Goal: Transaction & Acquisition: Subscribe to service/newsletter

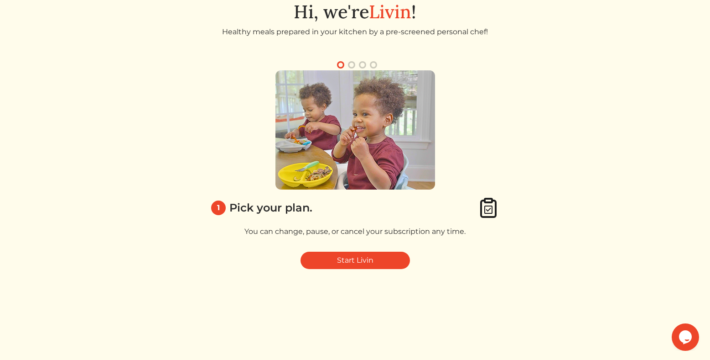
scroll to position [49, 0]
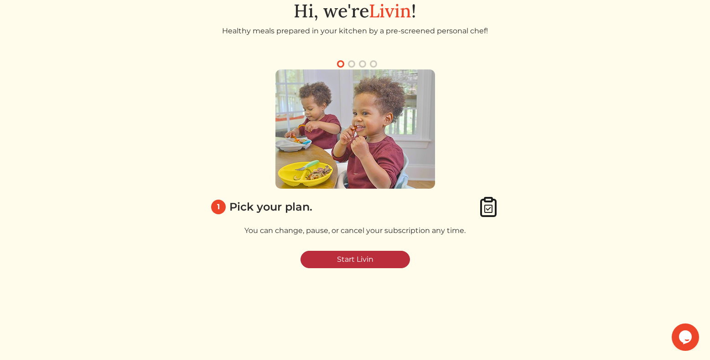
click at [385, 262] on link "Start Livin" at bounding box center [356, 258] width 110 height 17
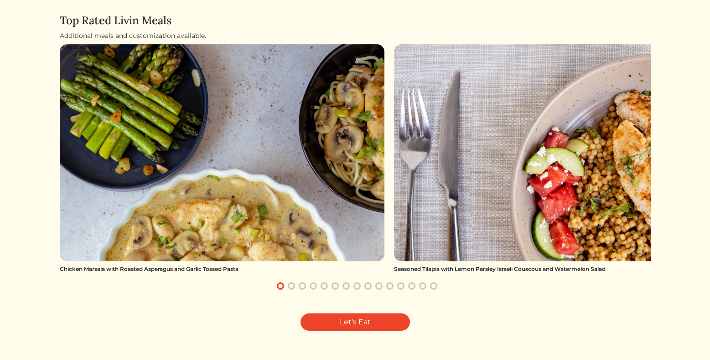
scroll to position [102, 0]
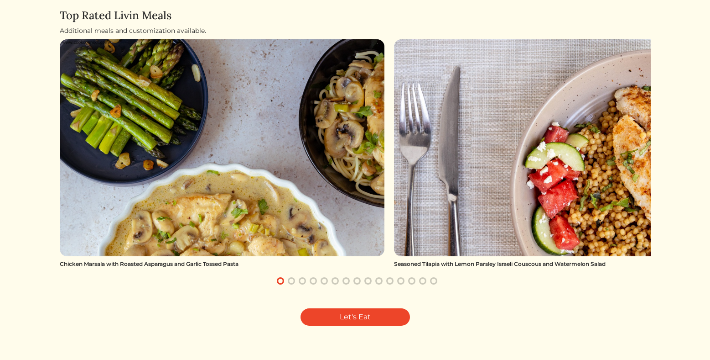
click at [294, 280] on button "button" at bounding box center [291, 280] width 11 height 11
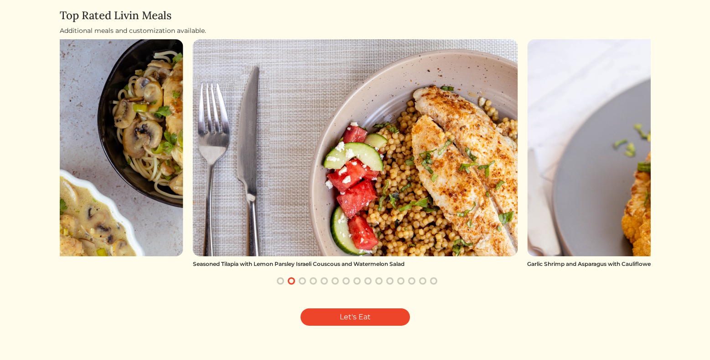
click at [302, 281] on button "button" at bounding box center [302, 280] width 11 height 11
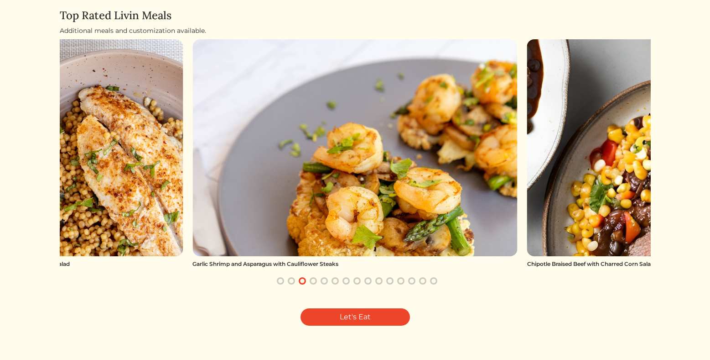
click at [388, 220] on img at bounding box center [355, 147] width 325 height 217
click at [376, 232] on img at bounding box center [354, 147] width 325 height 217
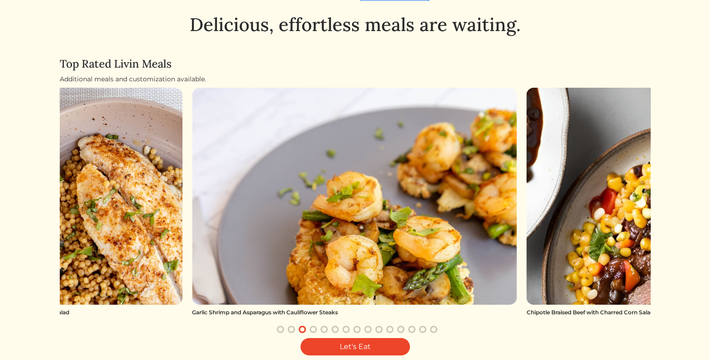
scroll to position [49, 0]
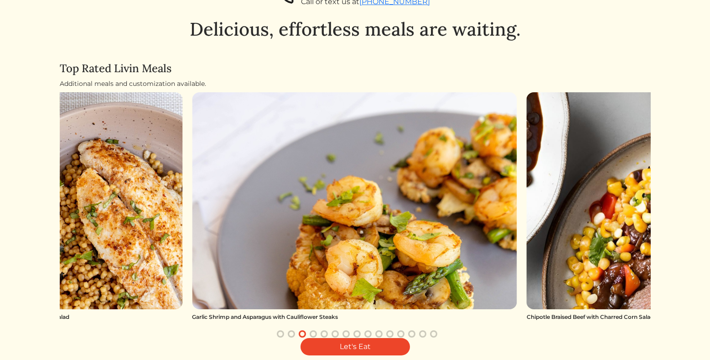
click at [386, 215] on img at bounding box center [354, 200] width 325 height 217
click at [386, 238] on img at bounding box center [354, 200] width 325 height 217
click at [379, 345] on link "Let's Eat" at bounding box center [356, 346] width 110 height 17
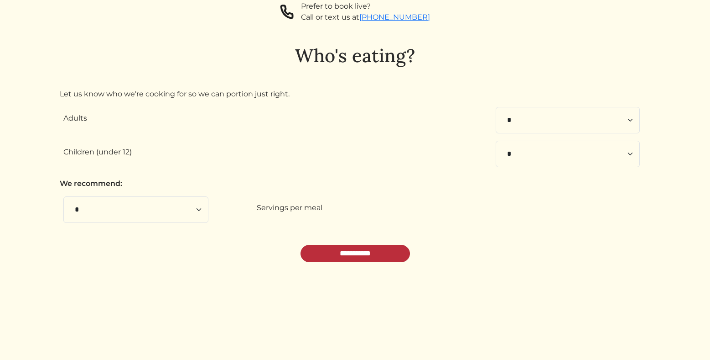
scroll to position [34, 0]
click at [370, 250] on input "**********" at bounding box center [356, 252] width 110 height 17
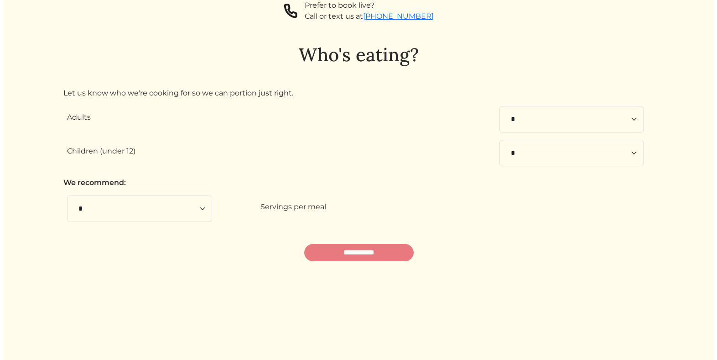
scroll to position [0, 0]
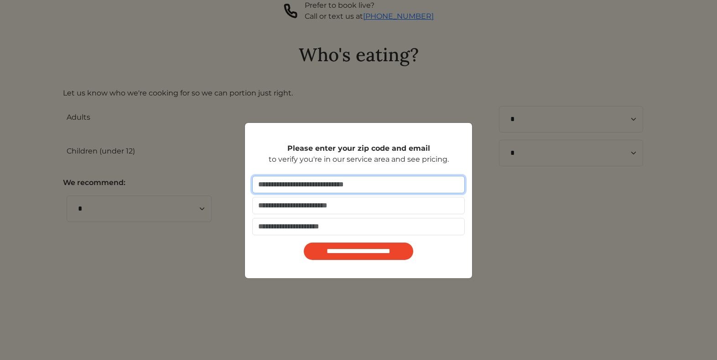
click at [286, 187] on input "number" at bounding box center [358, 184] width 213 height 17
type input "*****"
click at [287, 203] on input "email" at bounding box center [358, 205] width 213 height 17
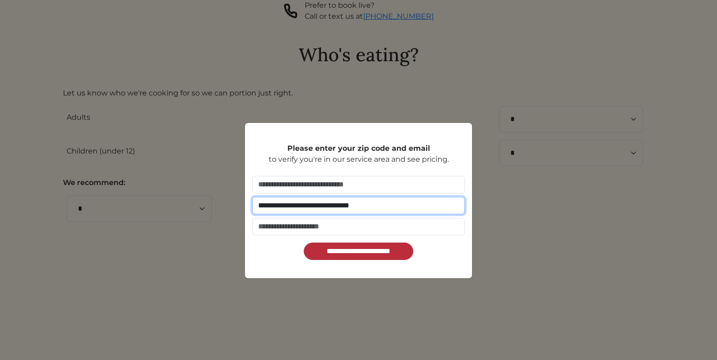
type input "**********"
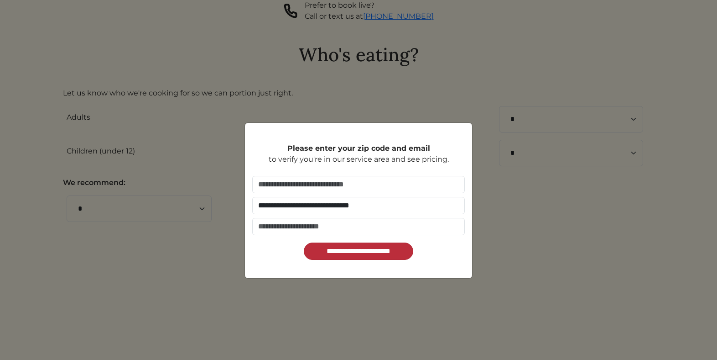
click at [353, 256] on input "**********" at bounding box center [359, 250] width 110 height 17
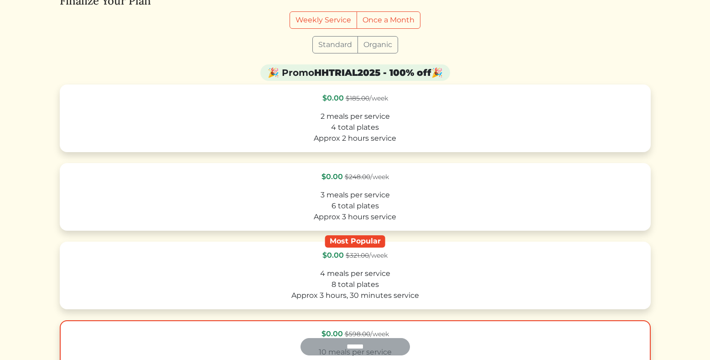
scroll to position [112, 0]
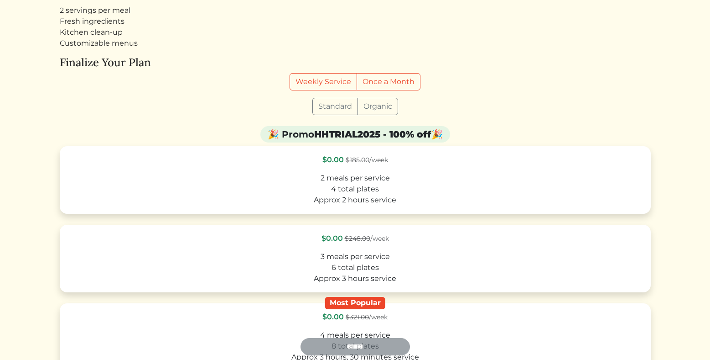
click at [388, 113] on label "Organic" at bounding box center [378, 106] width 41 height 17
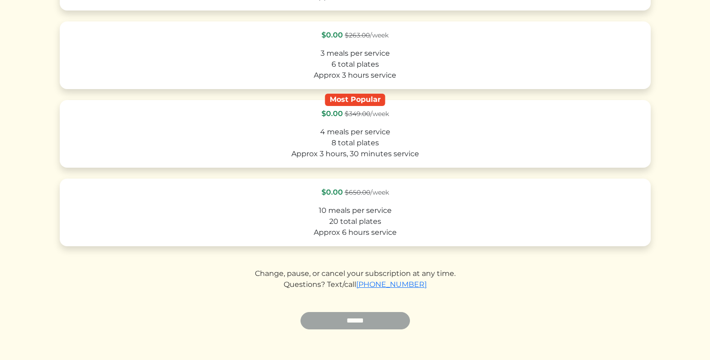
scroll to position [314, 0]
click at [375, 199] on label "$0.00 $650.00 /week 10 meals per service 20 total plates Approx 6 hours service" at bounding box center [355, 213] width 591 height 68
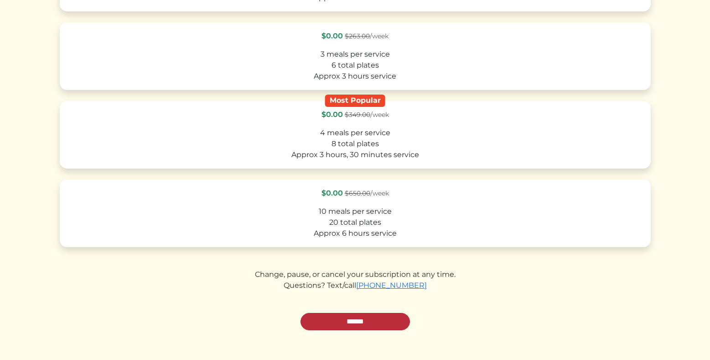
click at [376, 320] on input "******" at bounding box center [356, 321] width 110 height 17
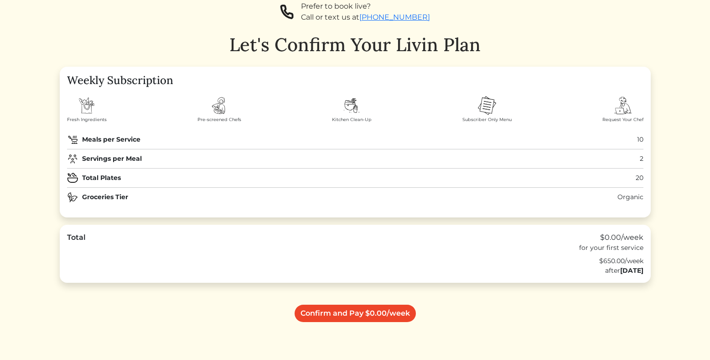
scroll to position [34, 0]
click at [368, 316] on link "Confirm and Pay $0.00/week" at bounding box center [355, 311] width 121 height 17
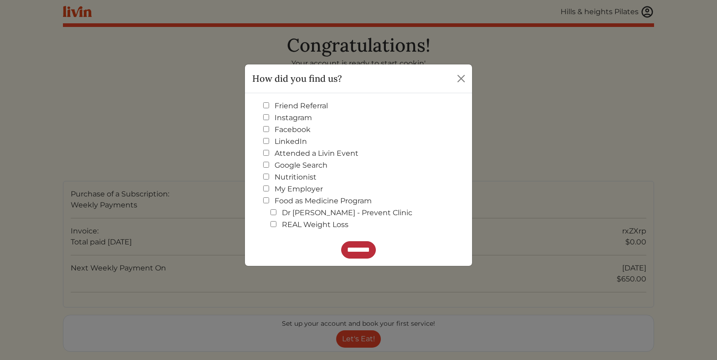
click at [361, 256] on input "********" at bounding box center [358, 249] width 35 height 17
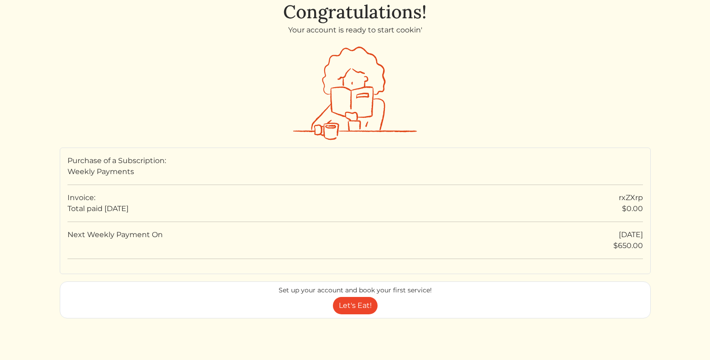
scroll to position [34, 0]
click at [365, 307] on link "Let's Eat!" at bounding box center [355, 304] width 45 height 17
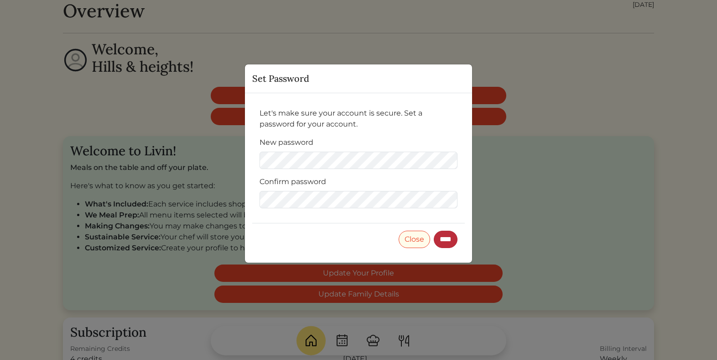
click at [443, 239] on input "****" at bounding box center [446, 238] width 24 height 17
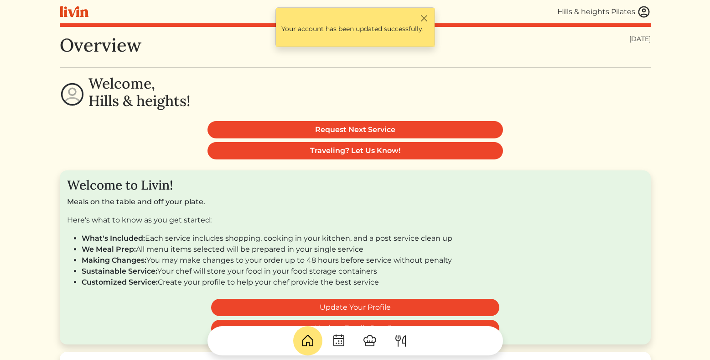
click at [458, 206] on p "Meals on the table and off your plate." at bounding box center [355, 201] width 577 height 11
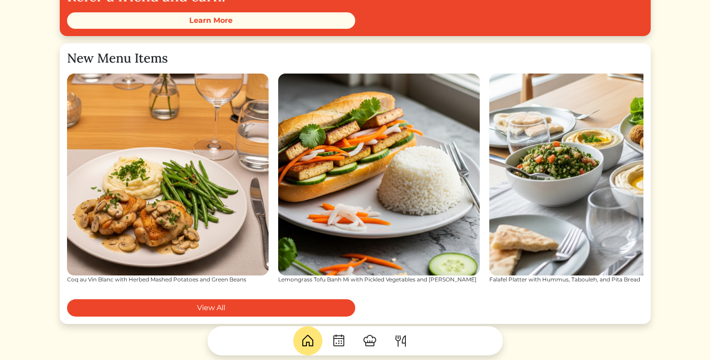
scroll to position [1174, 0]
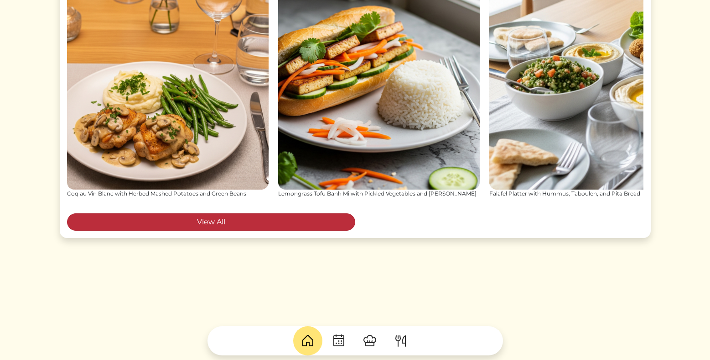
click at [302, 227] on link "View All" at bounding box center [211, 221] width 288 height 17
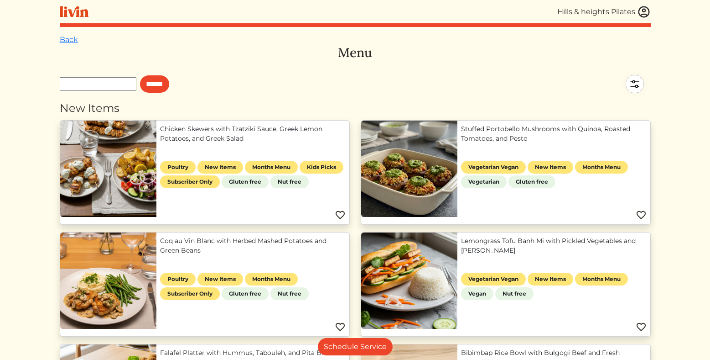
click at [342, 214] on img at bounding box center [340, 214] width 11 height 11
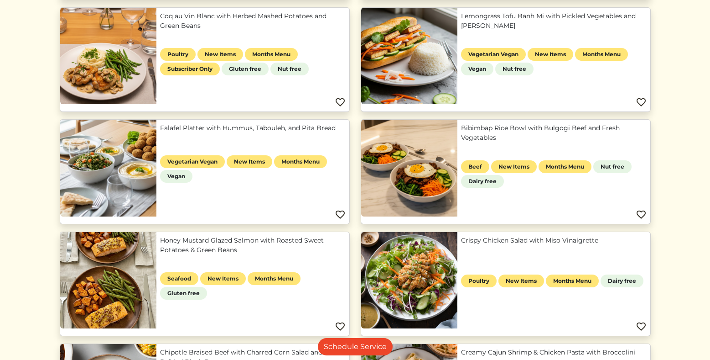
scroll to position [291, 0]
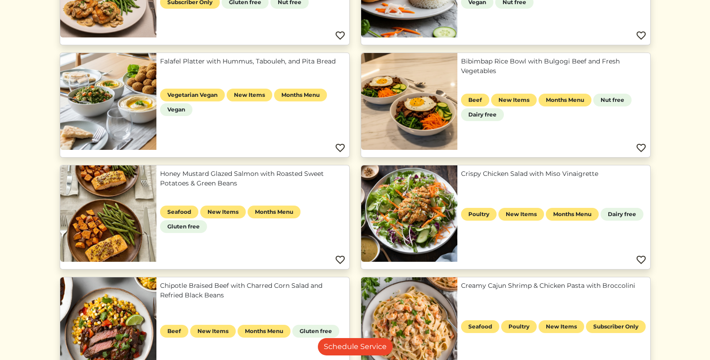
click at [343, 257] on img at bounding box center [340, 259] width 11 height 11
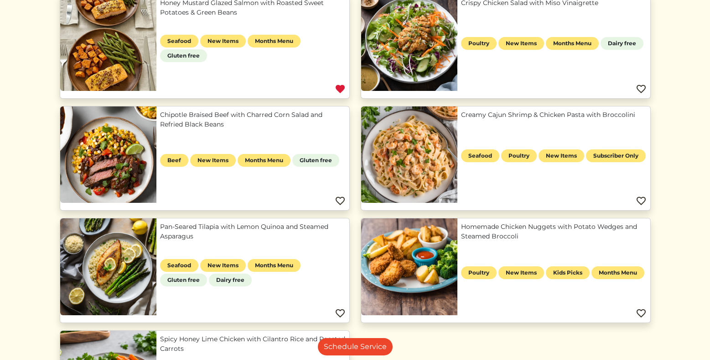
scroll to position [485, 0]
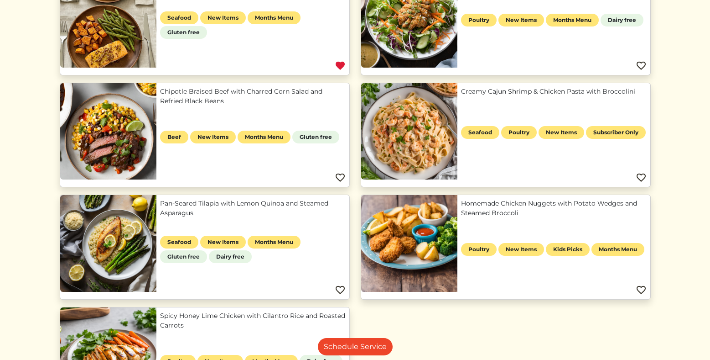
click at [339, 289] on img at bounding box center [340, 289] width 11 height 11
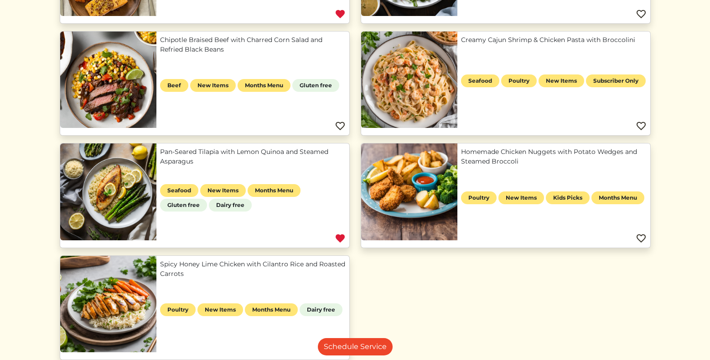
scroll to position [572, 0]
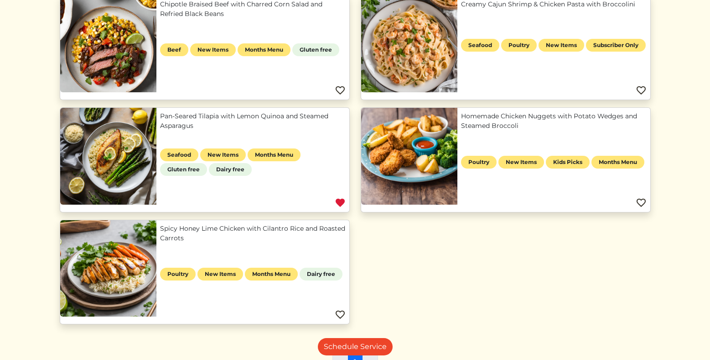
click at [344, 315] on img at bounding box center [340, 314] width 11 height 11
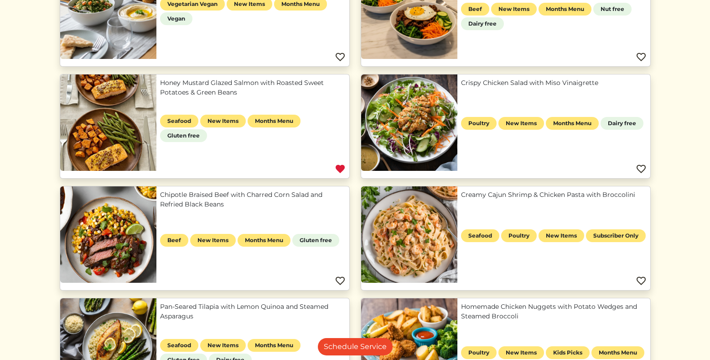
scroll to position [381, 0]
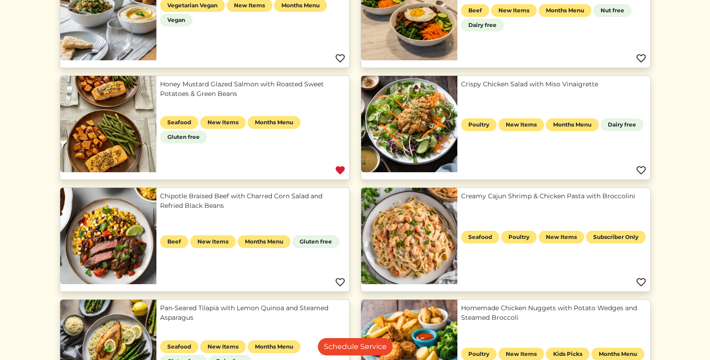
click at [642, 279] on img at bounding box center [641, 282] width 11 height 11
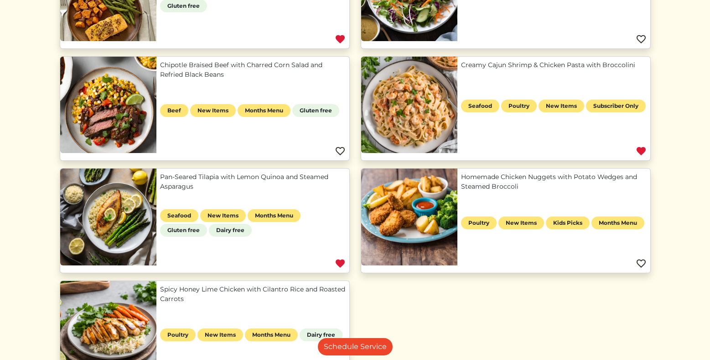
scroll to position [657, 0]
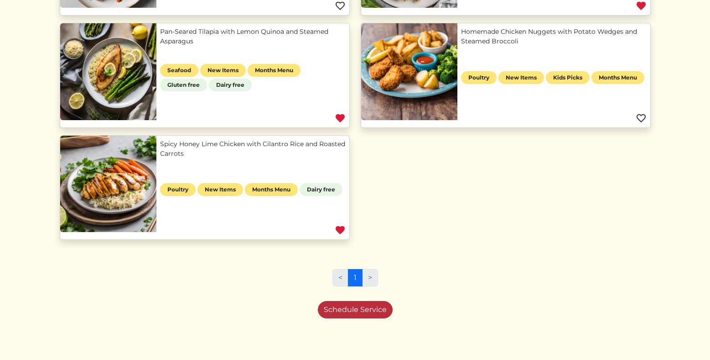
click at [373, 309] on link "Schedule Service" at bounding box center [355, 309] width 75 height 17
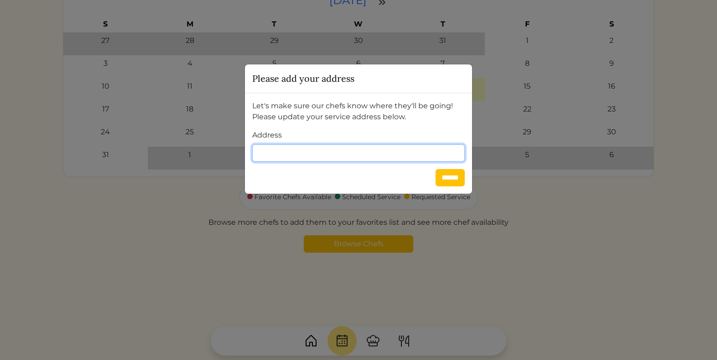
click at [318, 157] on input "Address" at bounding box center [358, 152] width 213 height 17
type input "**********"
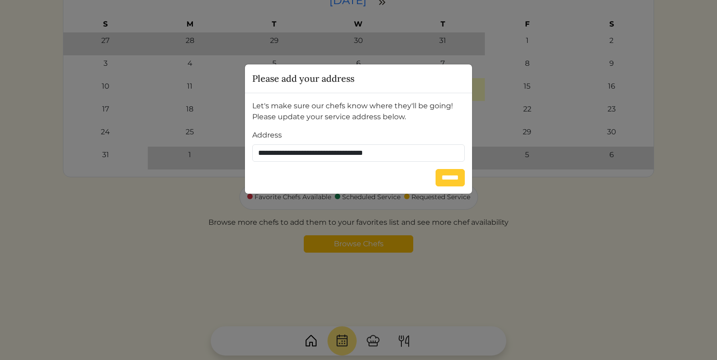
click at [445, 176] on input "******" at bounding box center [450, 177] width 29 height 17
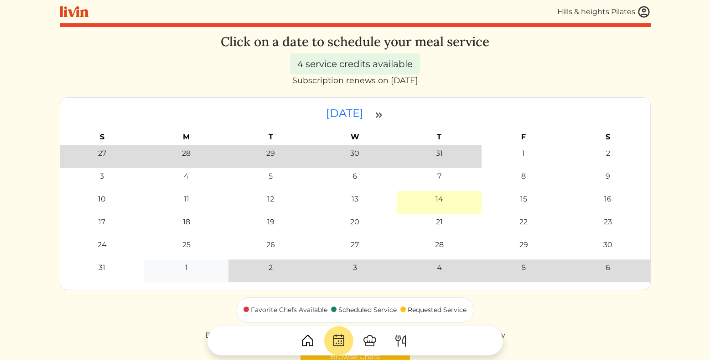
click at [184, 260] on td "1" at bounding box center [186, 270] width 84 height 23
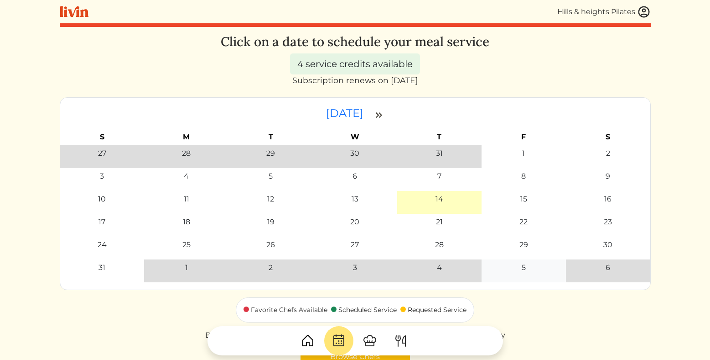
click at [502, 276] on td "5" at bounding box center [524, 270] width 84 height 23
click at [505, 272] on div "5" at bounding box center [524, 267] width 79 height 11
click at [382, 115] on img at bounding box center [379, 115] width 11 height 11
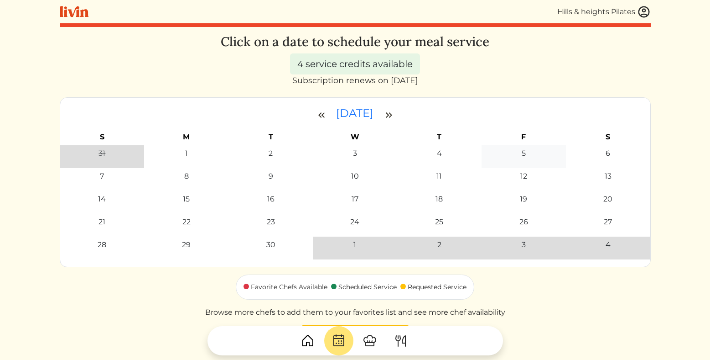
click at [525, 159] on td "5" at bounding box center [524, 156] width 84 height 23
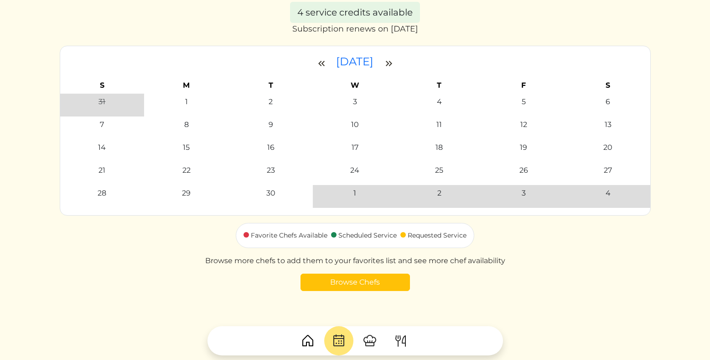
scroll to position [90, 0]
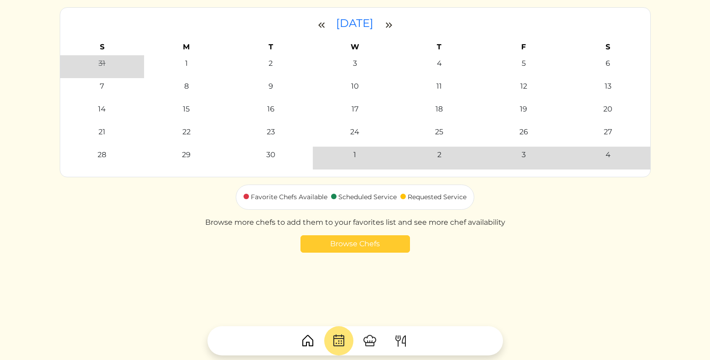
click at [352, 244] on link "Browse Chefs" at bounding box center [356, 243] width 110 height 17
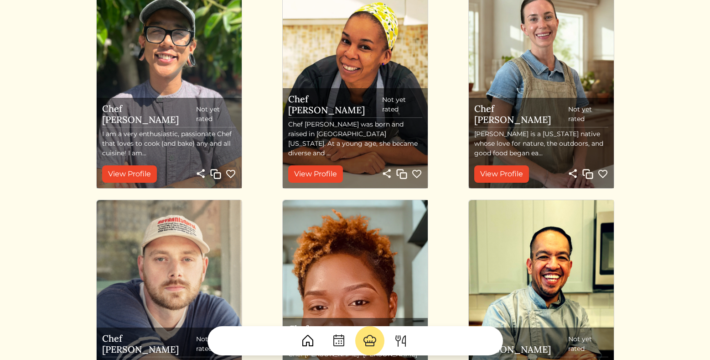
scroll to position [321, 0]
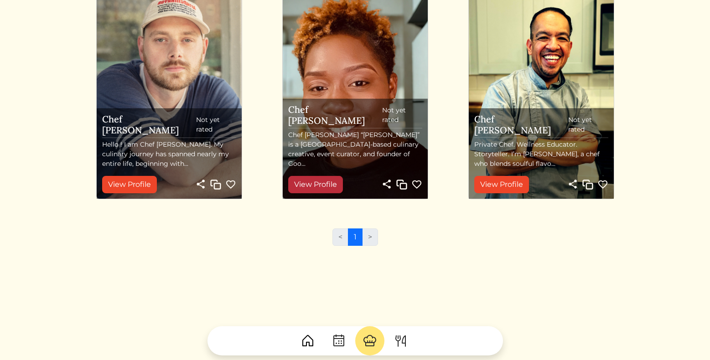
click at [322, 178] on link "View Profile" at bounding box center [315, 184] width 55 height 17
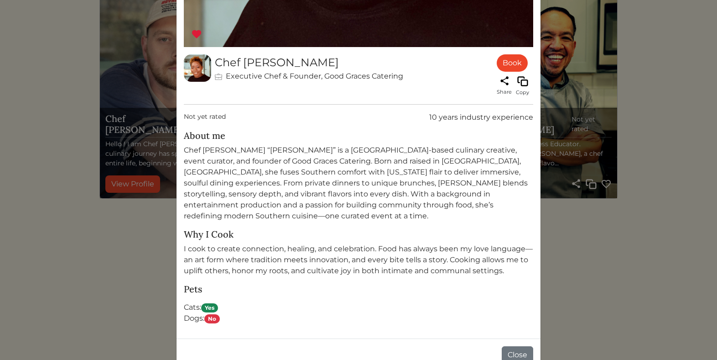
scroll to position [397, 0]
click at [510, 345] on button "Close" at bounding box center [517, 353] width 31 height 17
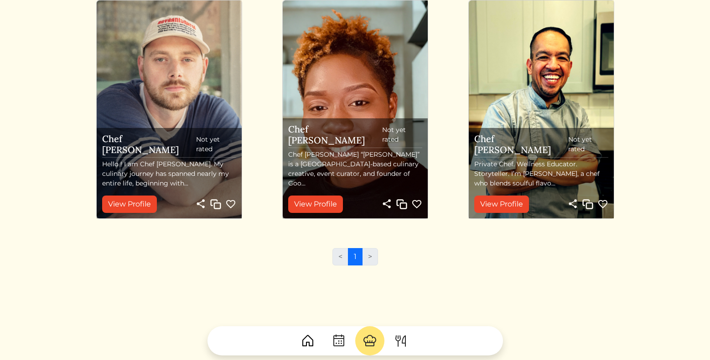
scroll to position [321, 0]
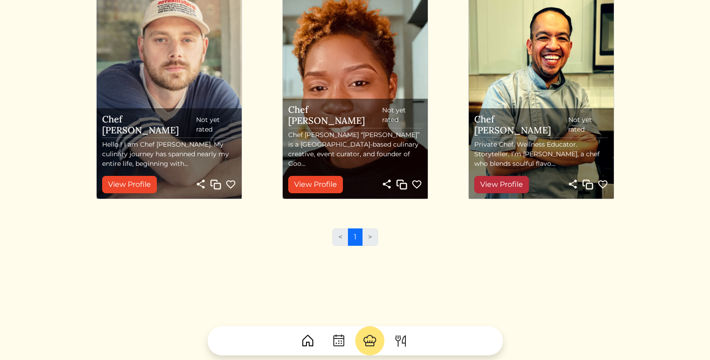
click at [506, 188] on link "View Profile" at bounding box center [502, 184] width 55 height 17
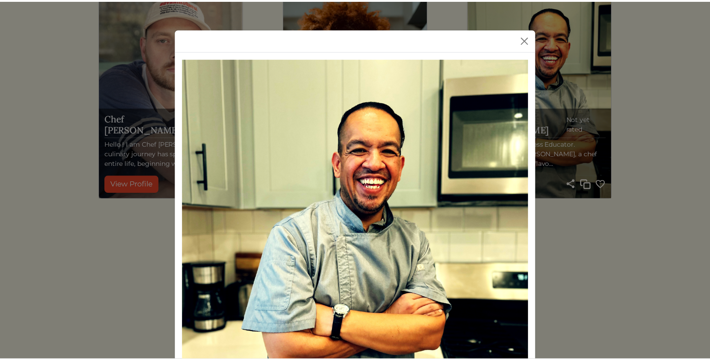
scroll to position [0, 0]
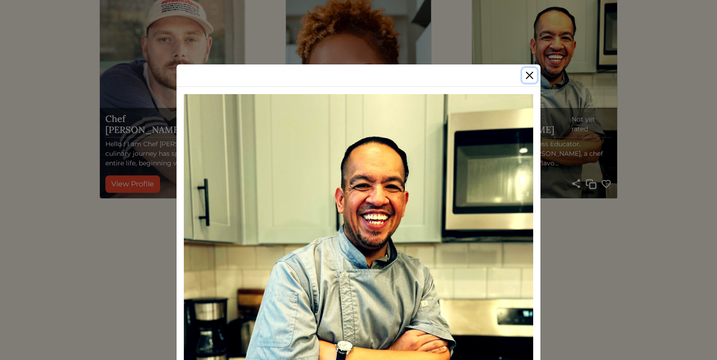
click at [527, 75] on button "Close" at bounding box center [529, 75] width 15 height 15
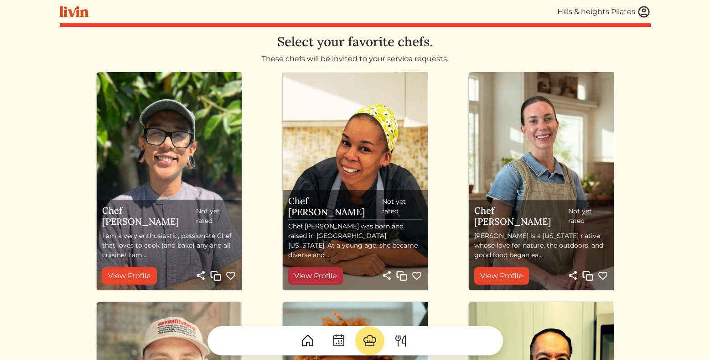
click at [325, 278] on link "View Profile" at bounding box center [315, 275] width 55 height 17
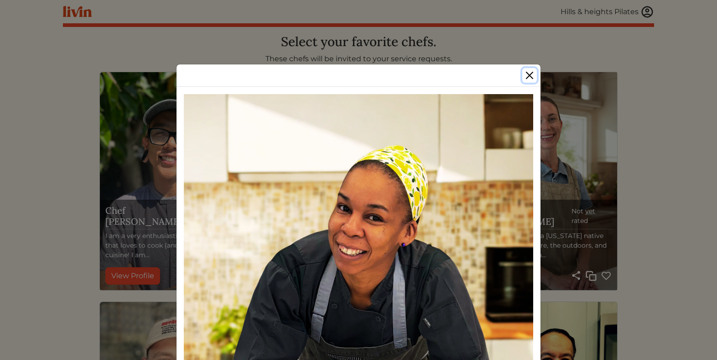
click at [522, 75] on button "Close" at bounding box center [529, 75] width 15 height 15
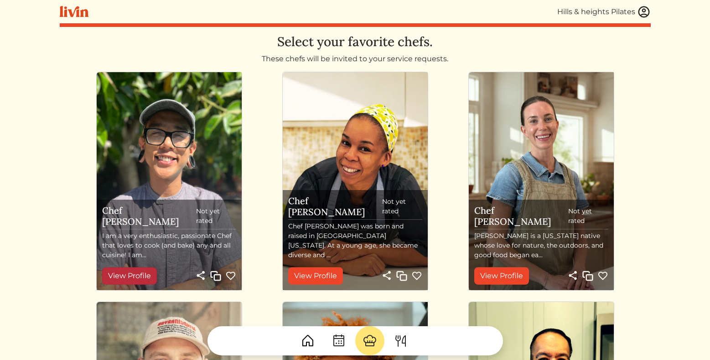
click at [132, 274] on link "View Profile" at bounding box center [129, 275] width 55 height 17
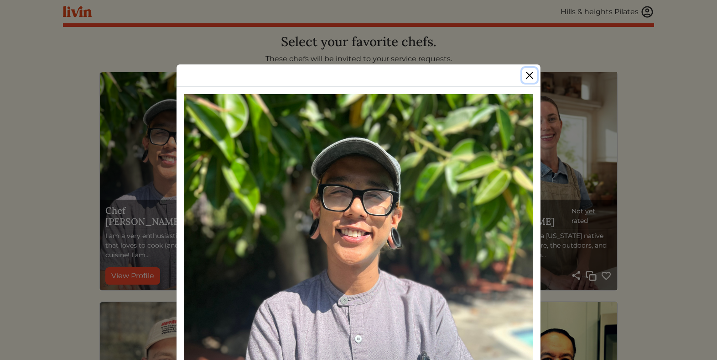
click at [528, 77] on button "Close" at bounding box center [529, 75] width 15 height 15
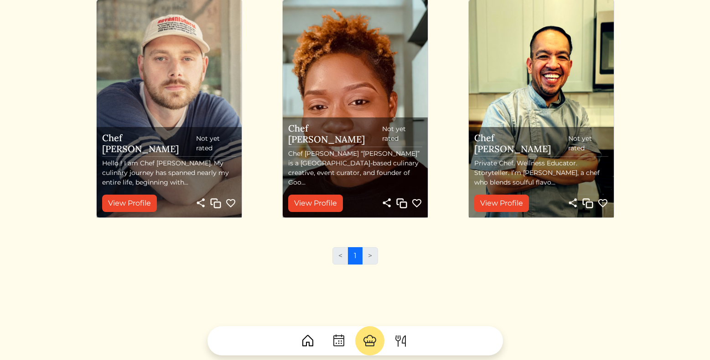
scroll to position [302, 0]
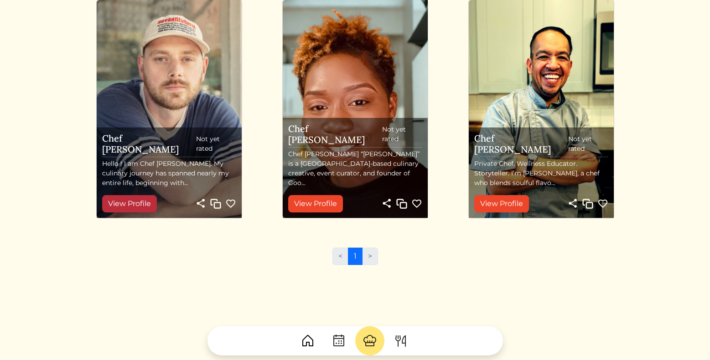
click at [138, 204] on link "View Profile" at bounding box center [129, 203] width 55 height 17
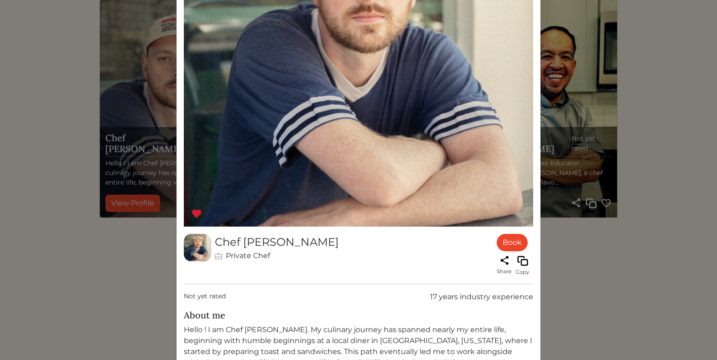
scroll to position [291, 0]
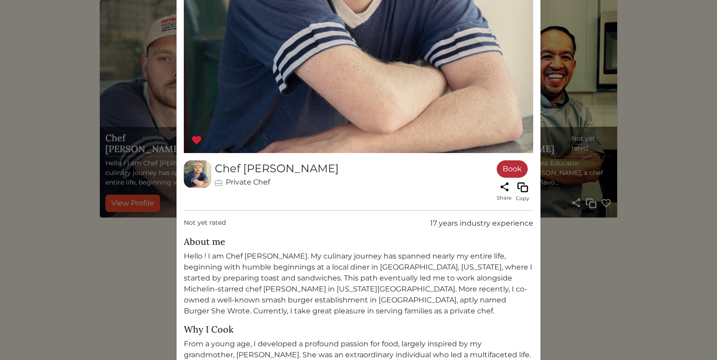
click at [514, 174] on link "Book" at bounding box center [512, 168] width 31 height 17
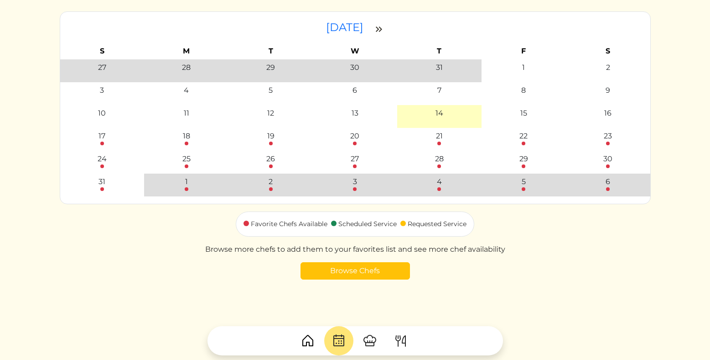
scroll to position [113, 0]
